Goal: Task Accomplishment & Management: Manage account settings

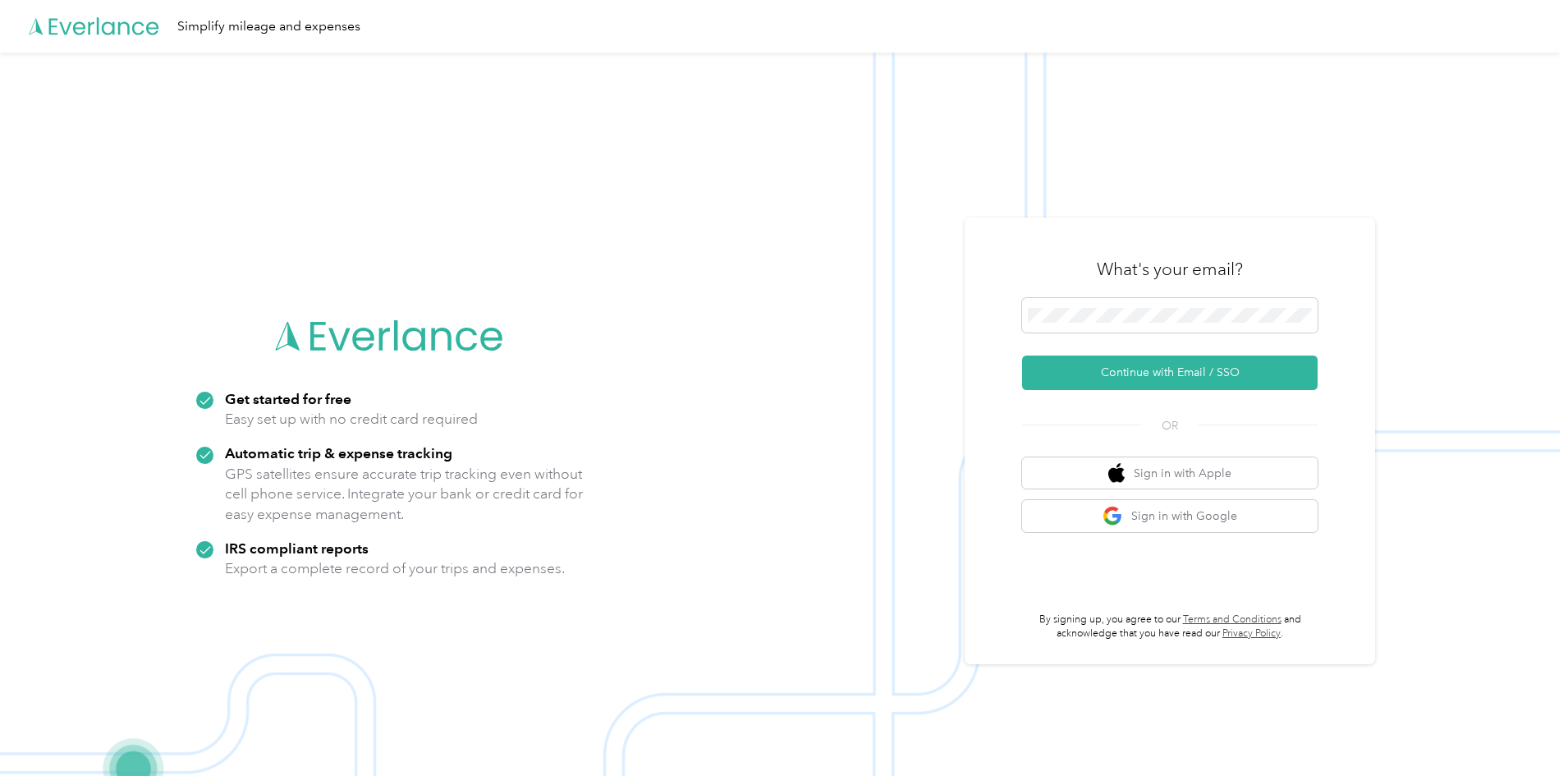
click at [1189, 295] on div "What's your email?" at bounding box center [1170, 269] width 295 height 58
click at [1109, 371] on button "Continue with Email / SSO" at bounding box center [1170, 373] width 295 height 35
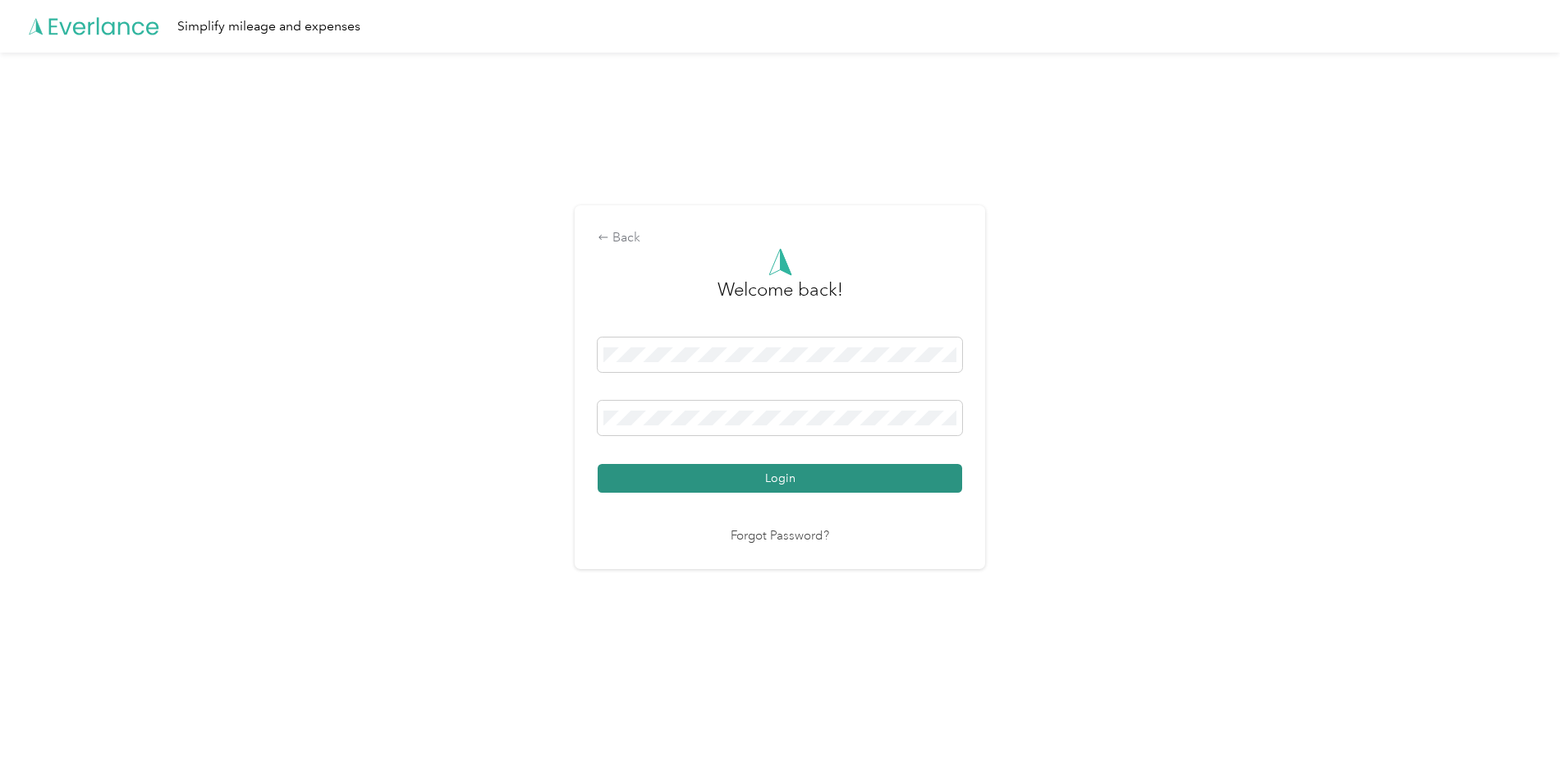
click at [736, 469] on button "Login" at bounding box center [780, 479] width 365 height 29
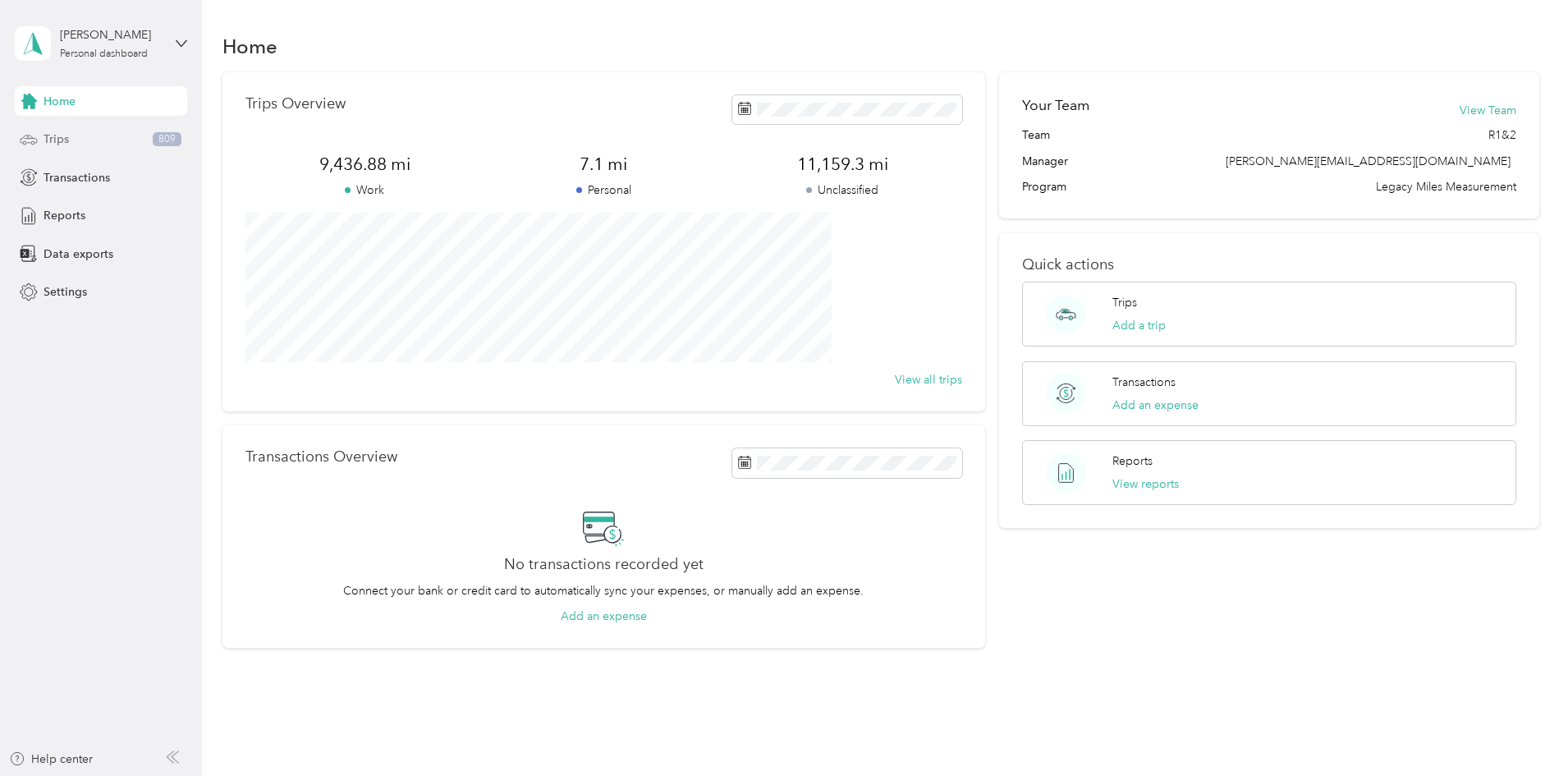
click at [83, 146] on div "Trips 809" at bounding box center [100, 139] width 173 height 30
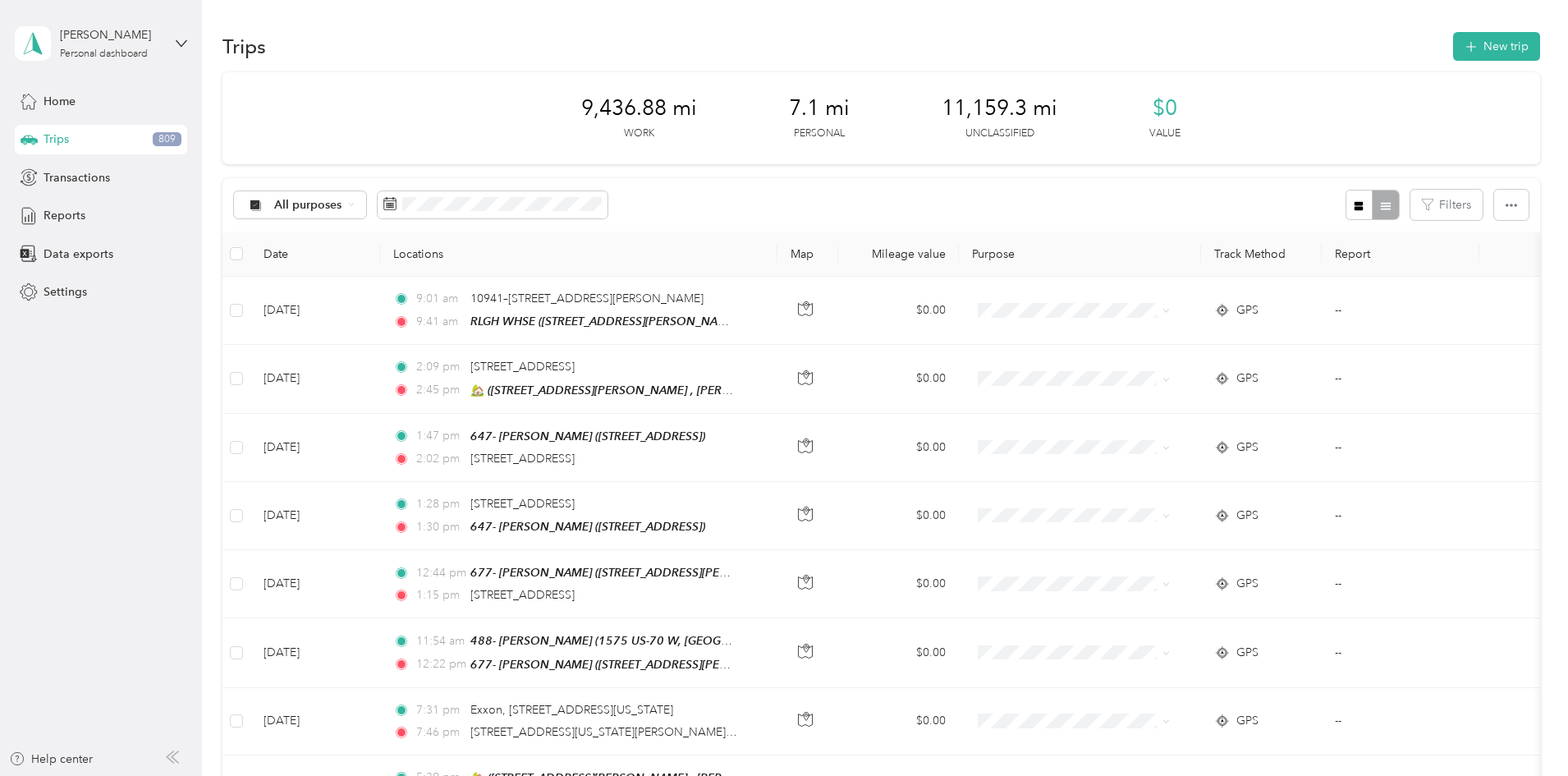
click at [502, 108] on div "9,436.88 mi Work 7.1 mi Personal 11,159.3 mi Unclassified $0 Value" at bounding box center [881, 118] width 1318 height 92
